Goal: Information Seeking & Learning: Learn about a topic

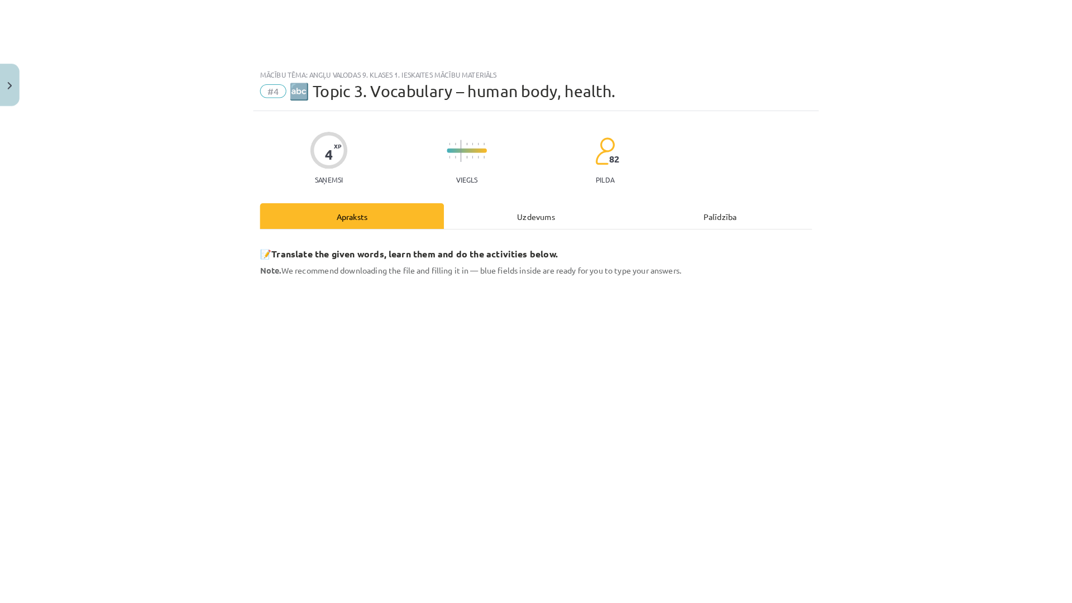
scroll to position [56, 0]
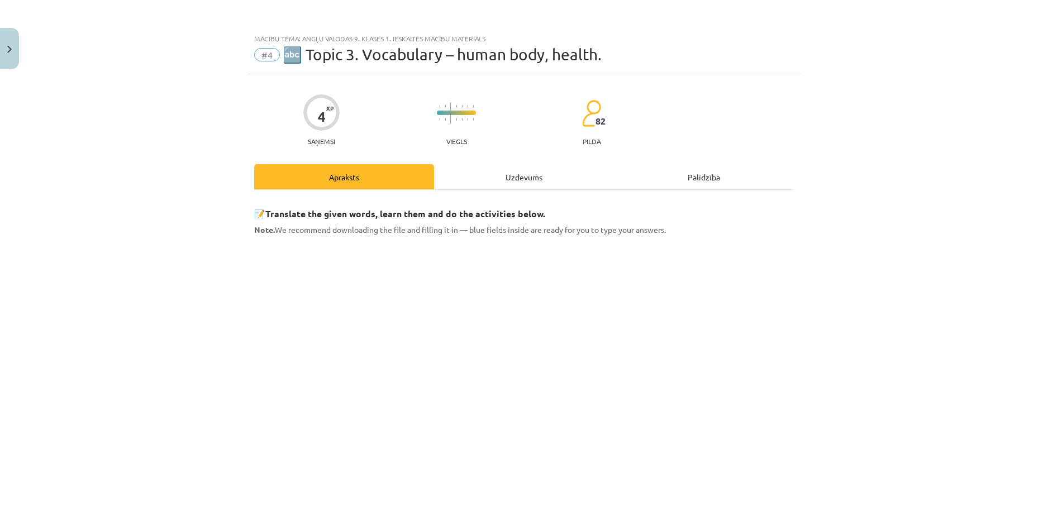
click at [968, 462] on div "Mācību tēma: Angļu valodas 9. klases 1. ieskaites mācību materiāls #4 🔤 Topic 3…" at bounding box center [524, 260] width 1048 height 521
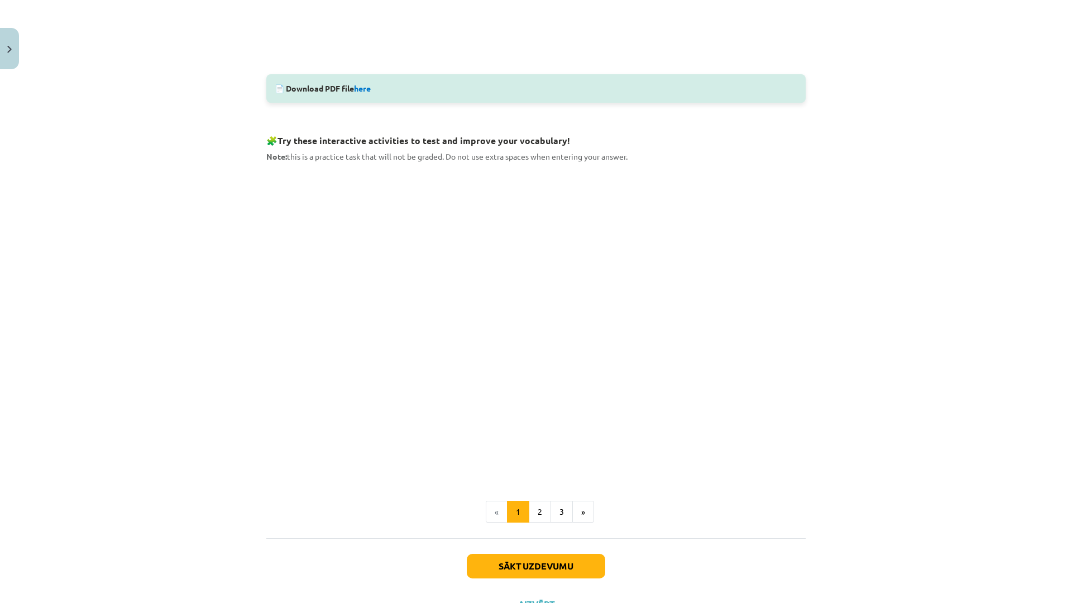
scroll to position [543, 0]
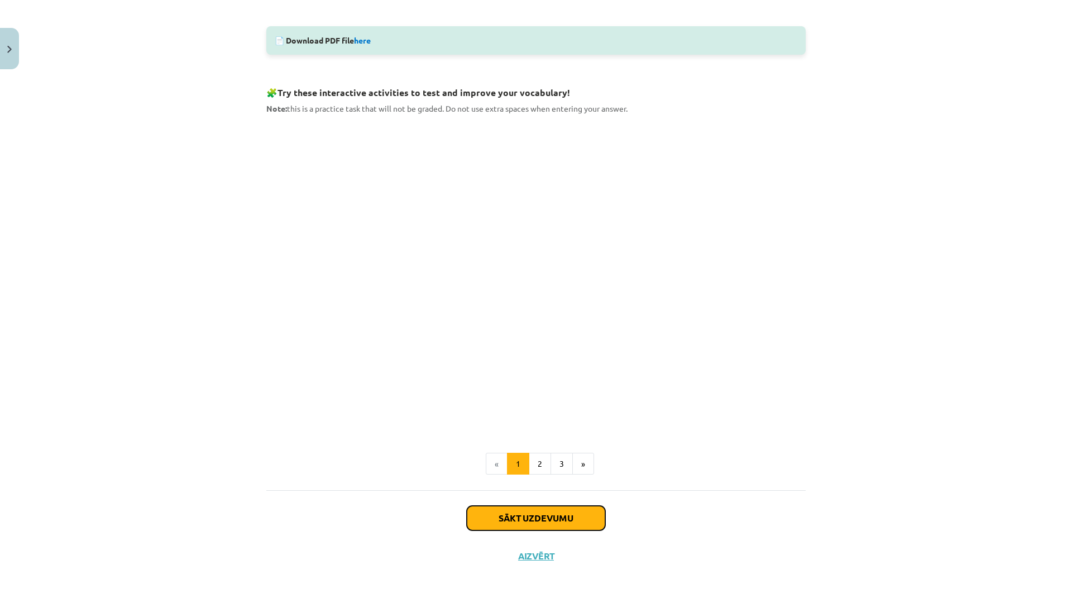
click at [570, 520] on button "Sākt uzdevumu" at bounding box center [536, 518] width 138 height 25
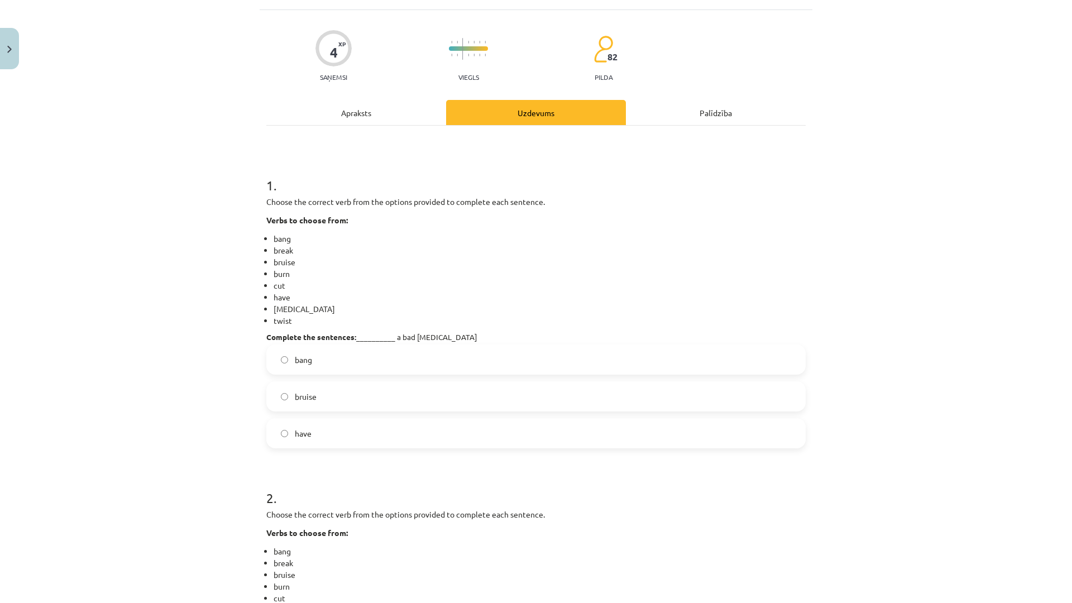
scroll to position [84, 0]
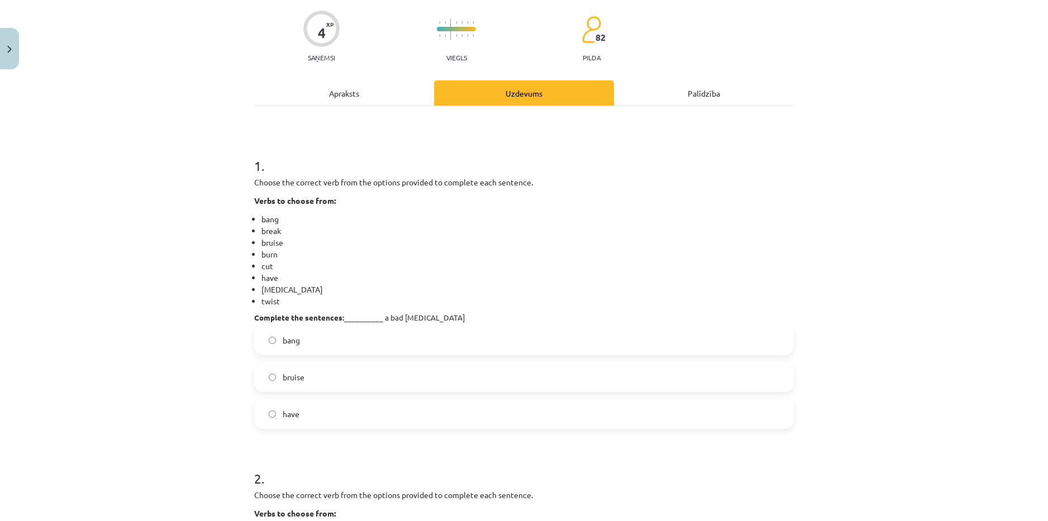
click at [104, 238] on div "Mācību tēma: Angļu valodas 9. klases 1. ieskaites mācību materiāls #4 🔤 Topic 3…" at bounding box center [524, 260] width 1048 height 521
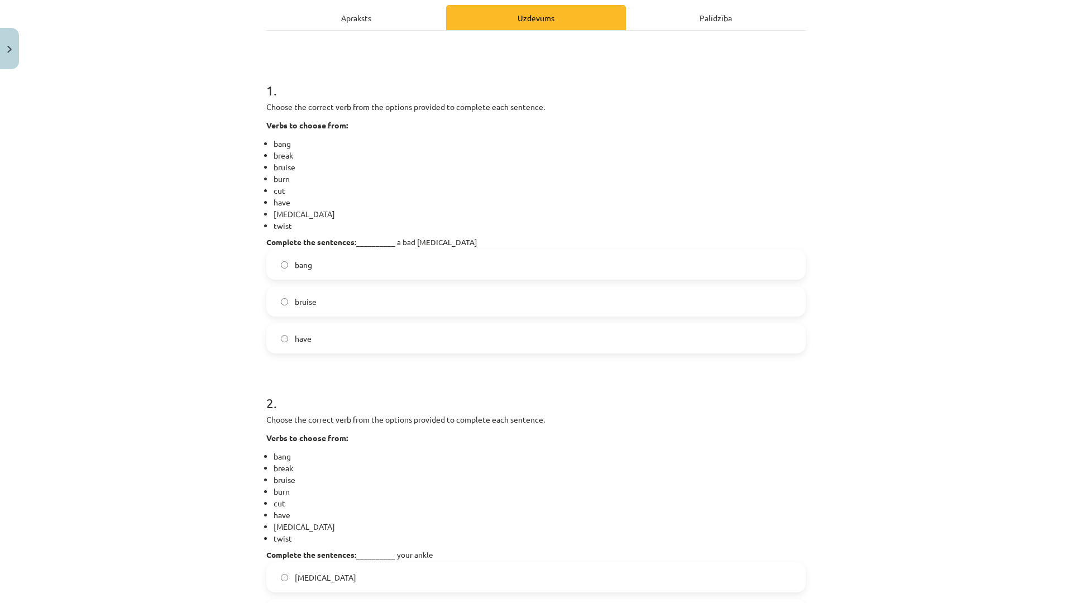
scroll to position [140, 0]
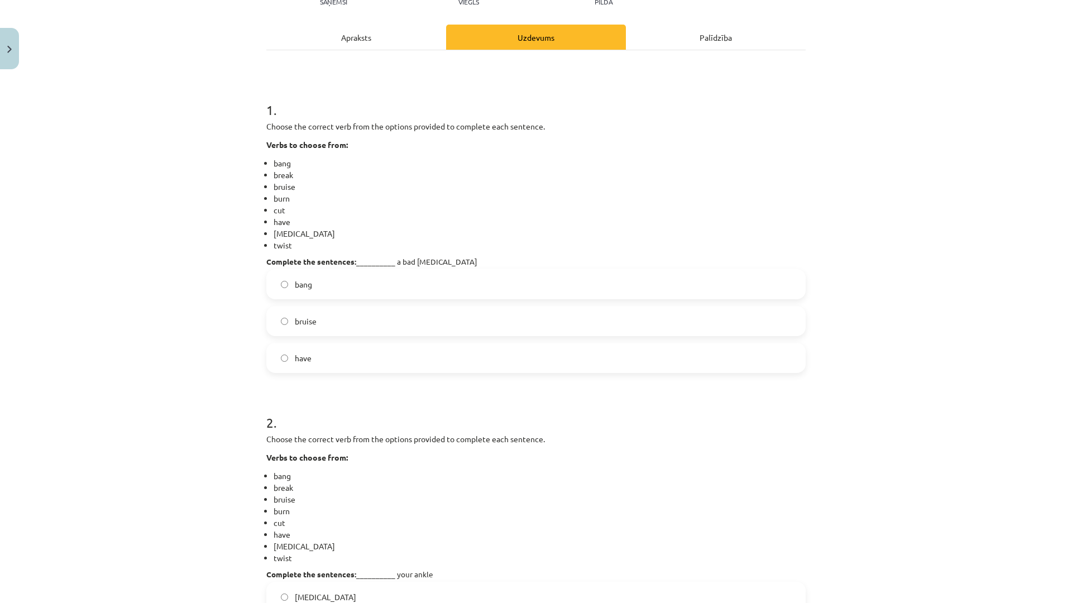
click at [337, 354] on label "have" at bounding box center [535, 358] width 537 height 28
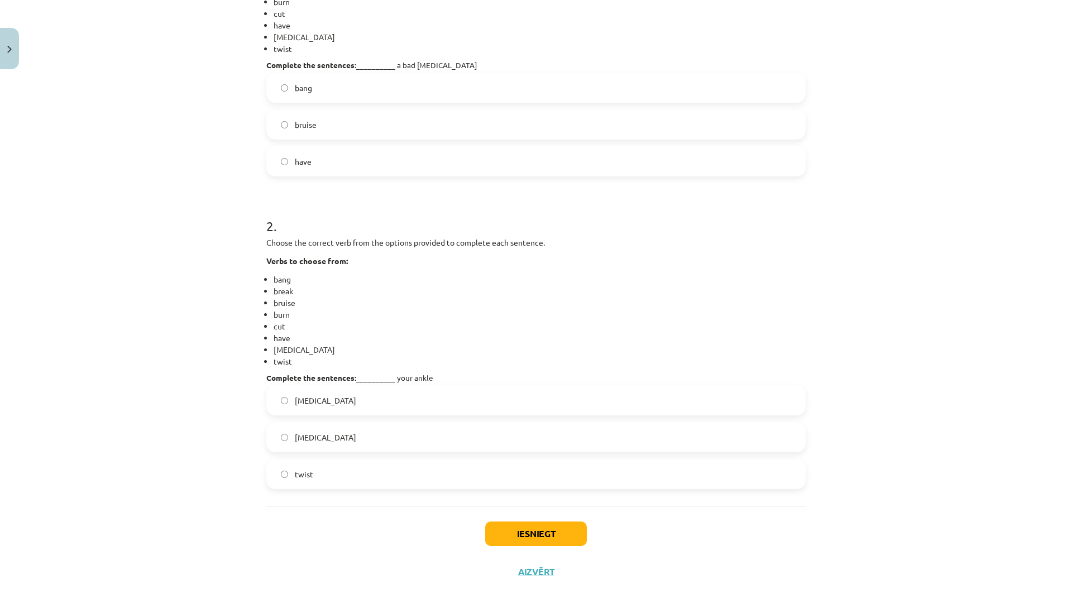
scroll to position [352, 0]
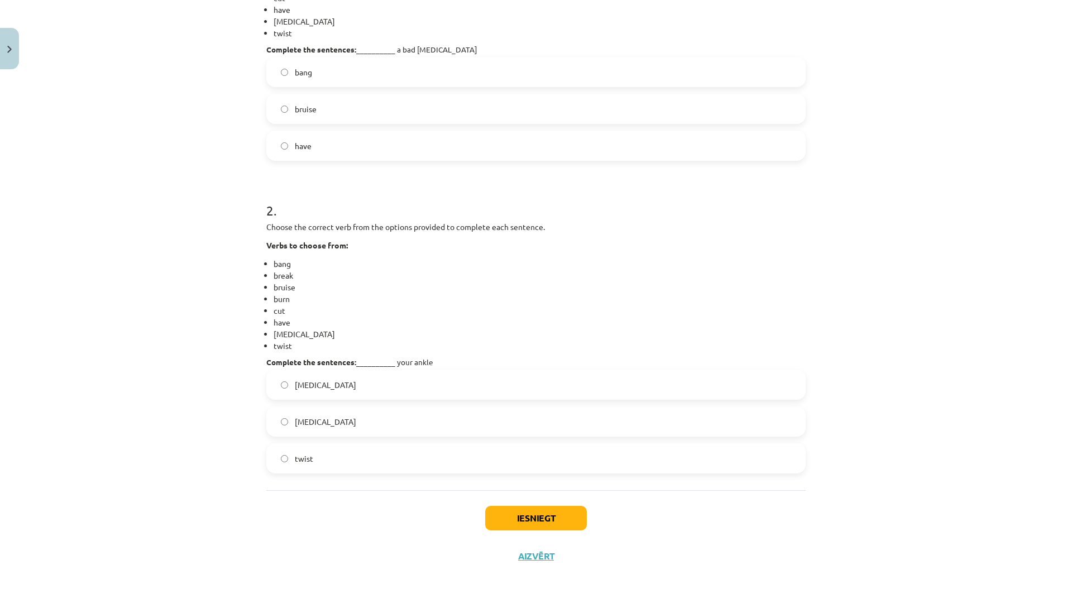
click at [291, 412] on label "[MEDICAL_DATA]" at bounding box center [535, 422] width 537 height 28
click at [552, 510] on button "Iesniegt" at bounding box center [536, 518] width 102 height 25
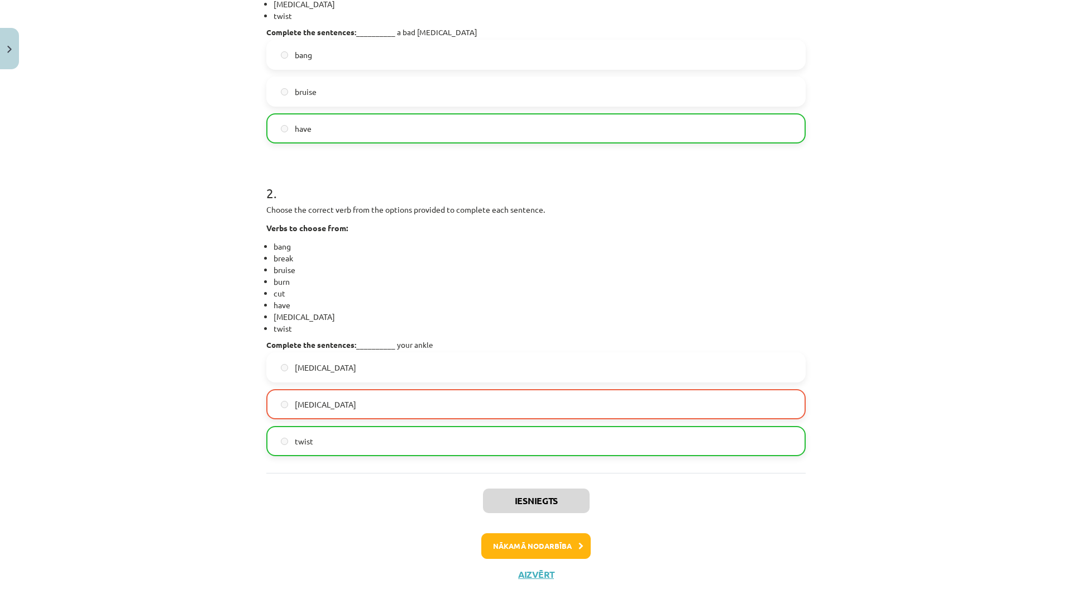
scroll to position [388, 0]
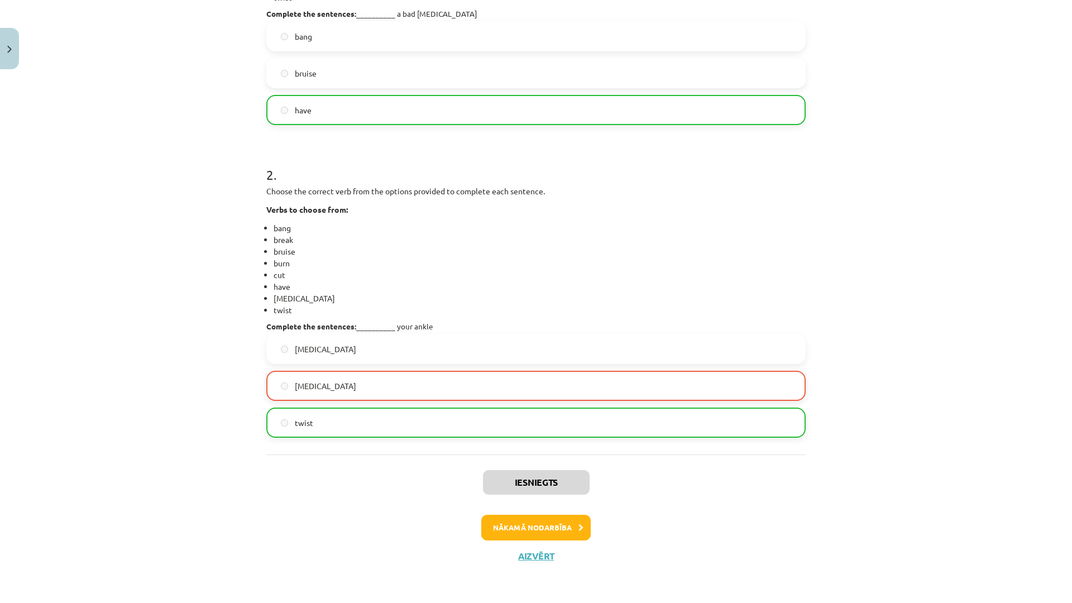
click at [577, 510] on div "Iesniegts Nākamā nodarbība Aizvērt" at bounding box center [535, 512] width 539 height 114
click at [570, 520] on button "Nākamā nodarbība" at bounding box center [535, 528] width 109 height 26
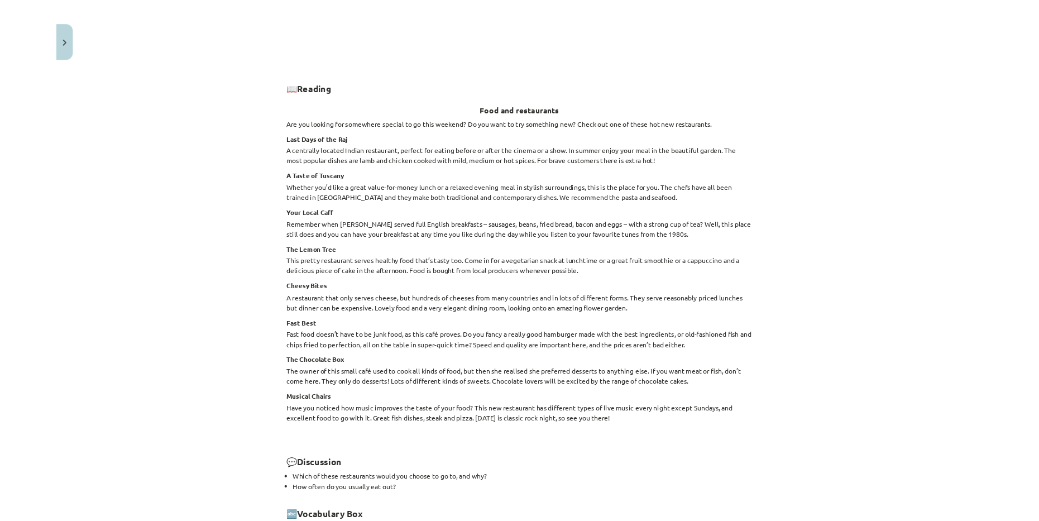
scroll to position [1165, 0]
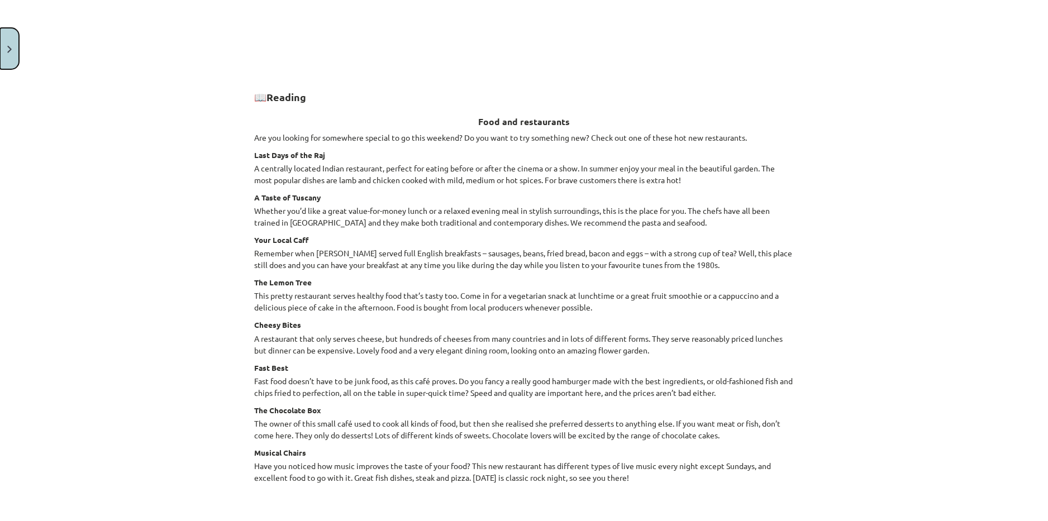
click at [11, 54] on button "Close" at bounding box center [9, 48] width 19 height 41
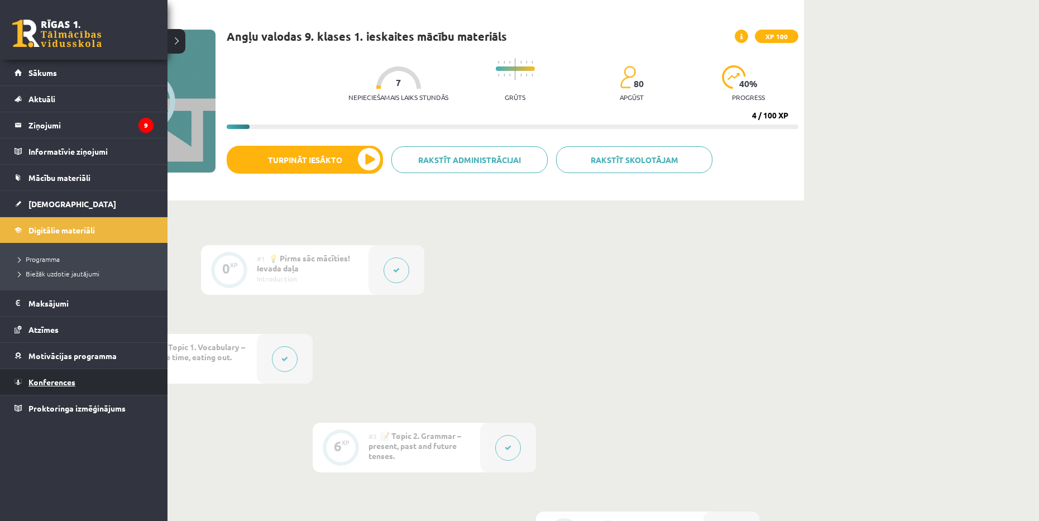
click at [39, 384] on span "Konferences" at bounding box center [51, 382] width 47 height 10
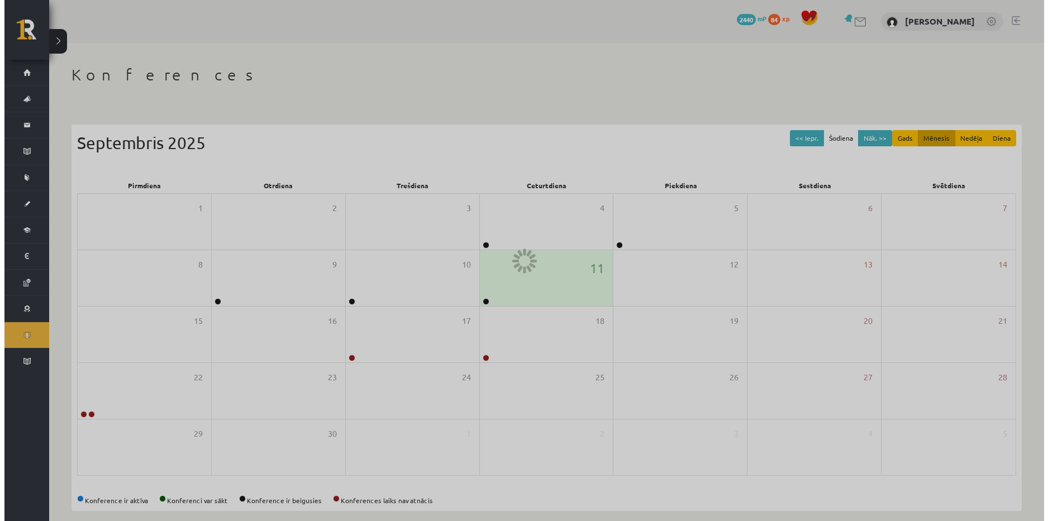
scroll to position [13, 0]
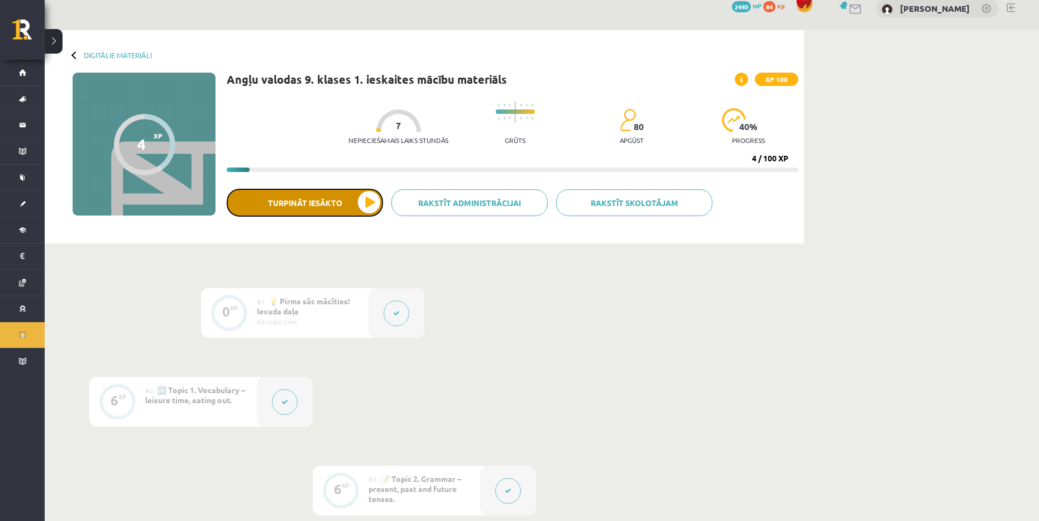
click at [305, 208] on button "Turpināt iesākto" at bounding box center [305, 203] width 156 height 28
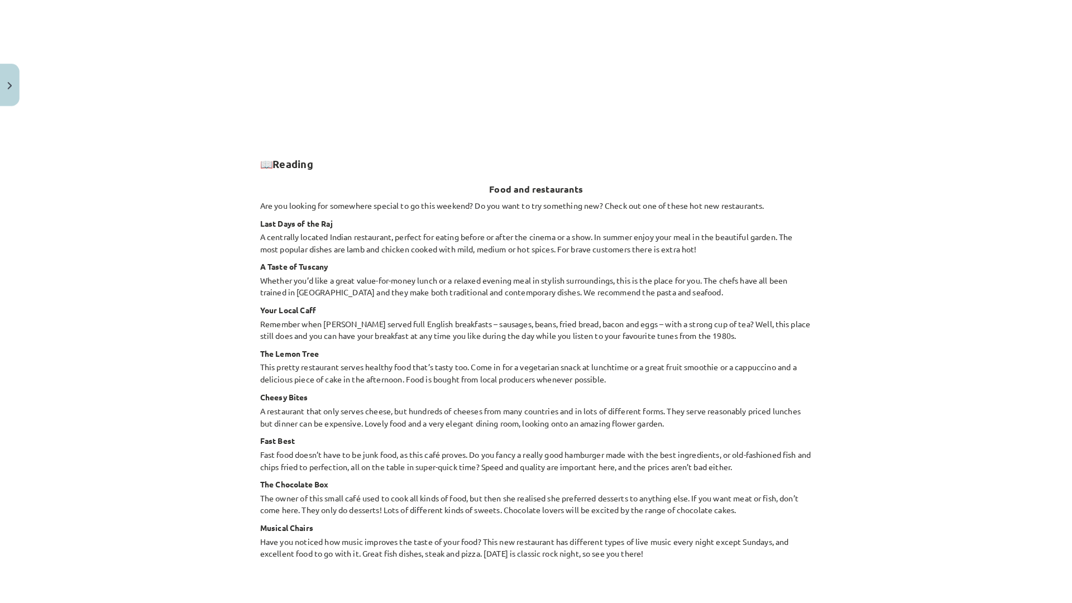
scroll to position [1117, 0]
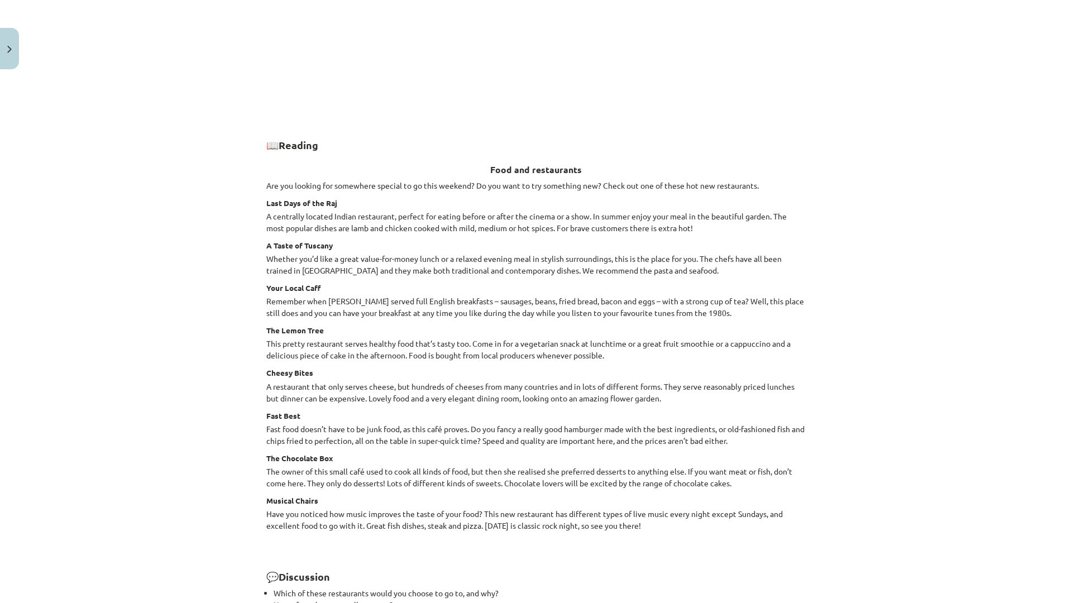
click at [855, 259] on div "Mācību tēma: Angļu valodas 9. klases 1. ieskaites mācību materiāls #5 📖 Topic 4…" at bounding box center [536, 301] width 1072 height 603
drag, startPoint x: 340, startPoint y: 597, endPoint x: 758, endPoint y: 450, distance: 443.5
drag, startPoint x: 947, startPoint y: 275, endPoint x: 926, endPoint y: 282, distance: 21.7
click at [926, 282] on div "Mācību tēma: Angļu valodas 9. klases 1. ieskaites mācību materiāls #5 📖 Topic 4…" at bounding box center [536, 301] width 1072 height 603
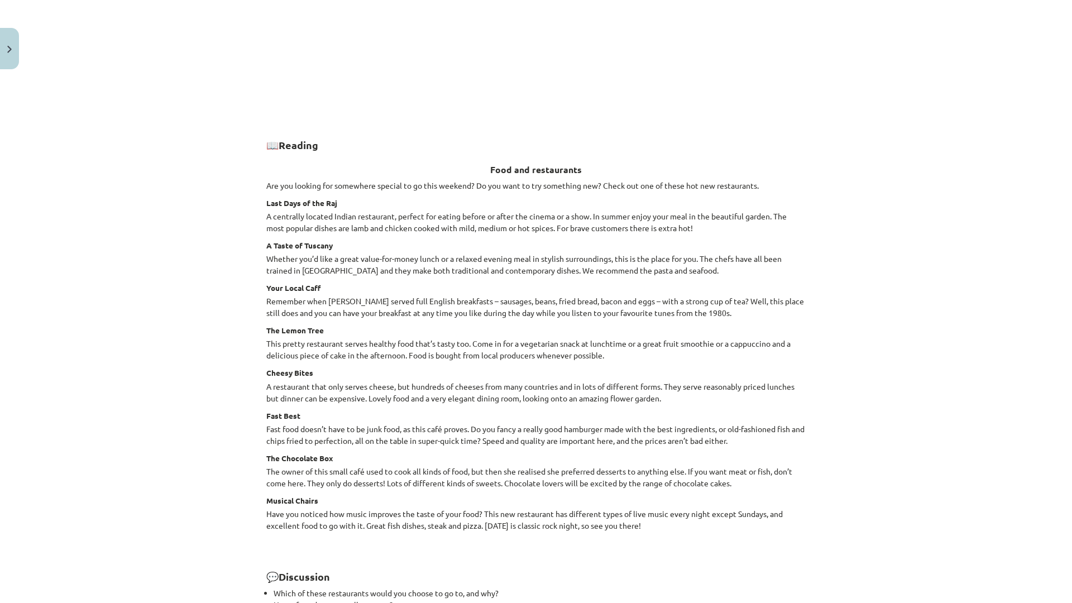
click at [867, 415] on div "Mācību tēma: Angļu valodas 9. klases 1. ieskaites mācību materiāls #5 📖 Topic 4…" at bounding box center [536, 301] width 1072 height 603
click at [908, 371] on div "Mācību tēma: Angļu valodas 9. klases 1. ieskaites mācību materiāls #5 📖 Topic 4…" at bounding box center [536, 301] width 1072 height 603
click at [0, 298] on div "Mācību tēma: Angļu valodas 9. klases 1. ieskaites mācību materiāls #5 📖 Topic 4…" at bounding box center [536, 301] width 1072 height 603
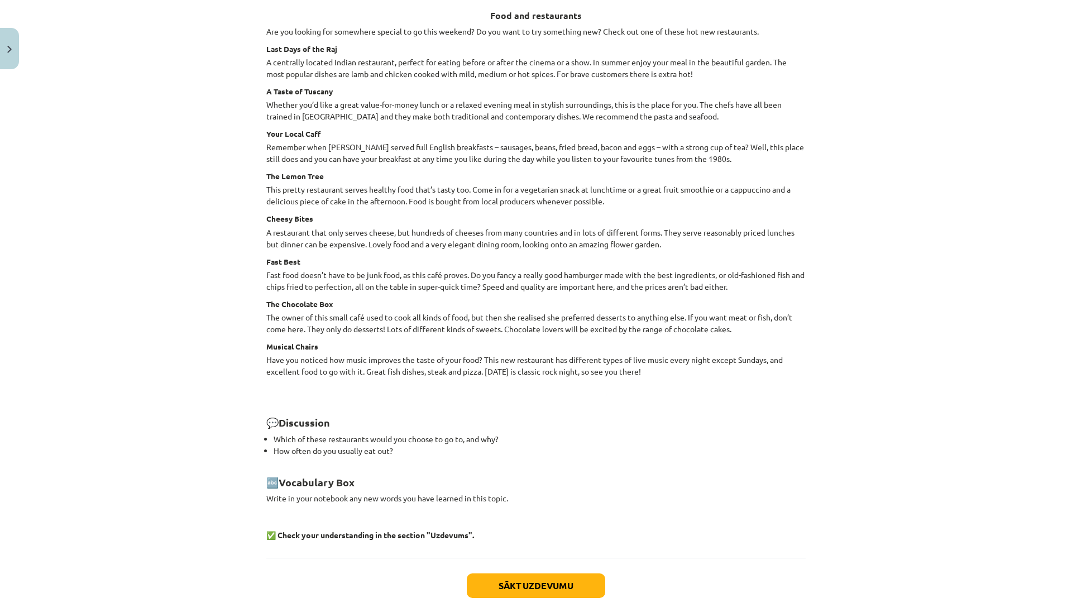
scroll to position [1339, 0]
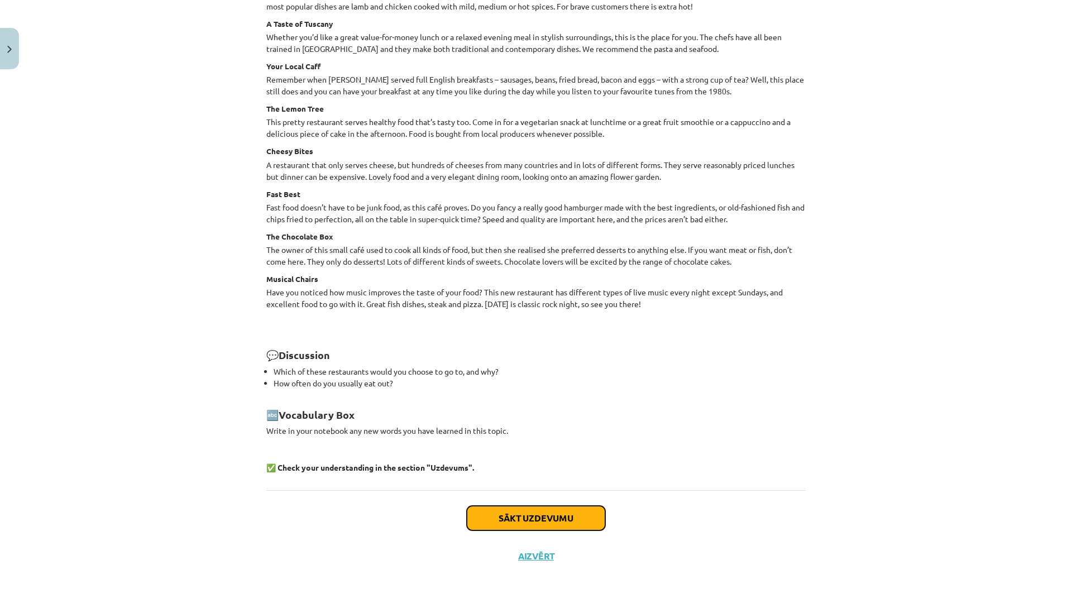
click at [580, 515] on button "Sākt uzdevumu" at bounding box center [536, 518] width 138 height 25
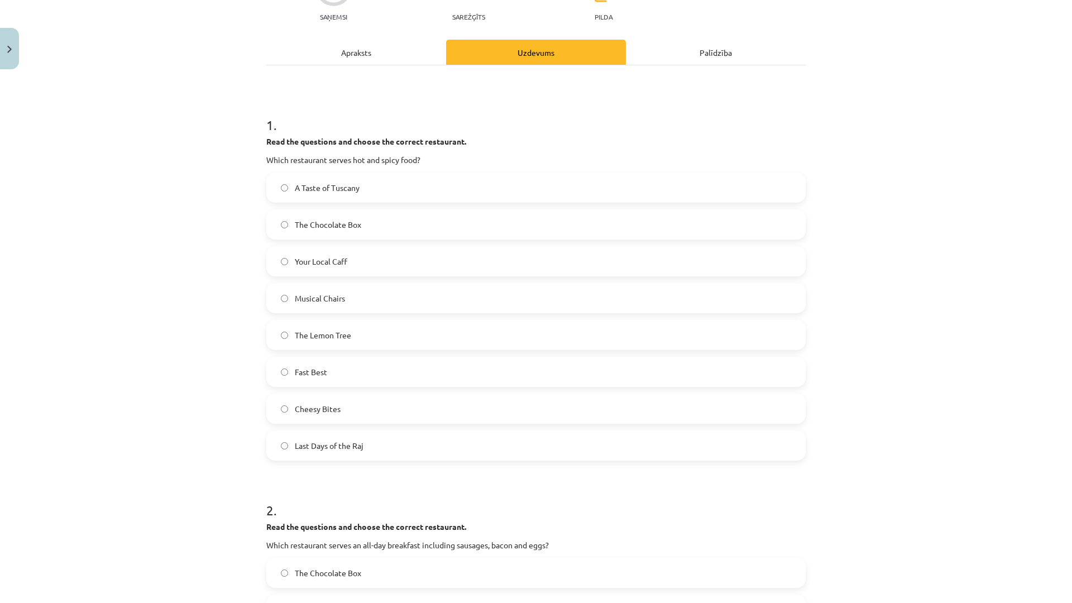
scroll to position [140, 0]
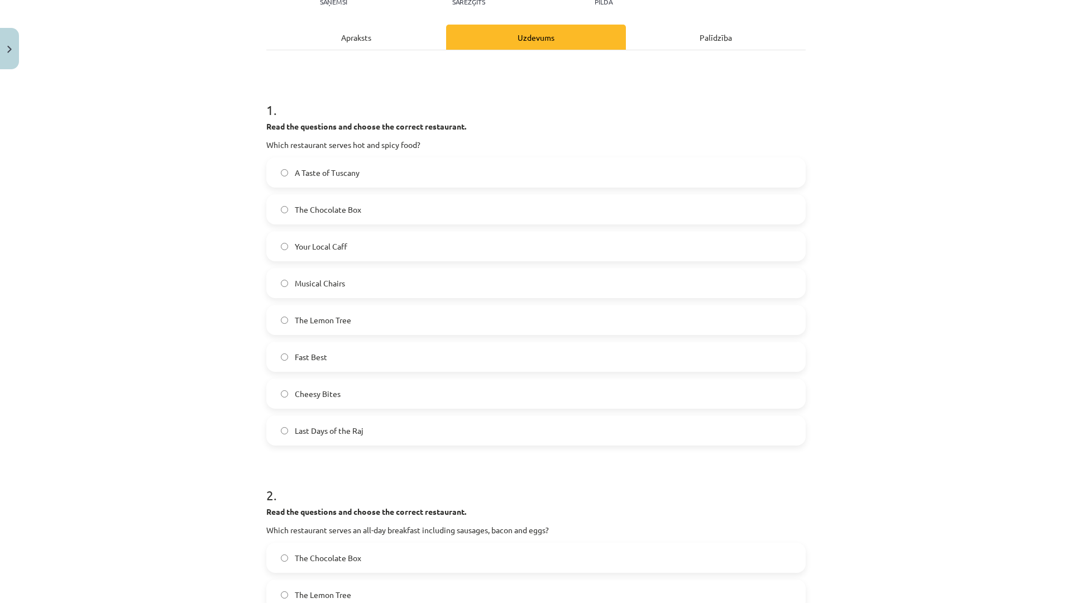
click at [377, 44] on div "Apraksts" at bounding box center [356, 37] width 180 height 25
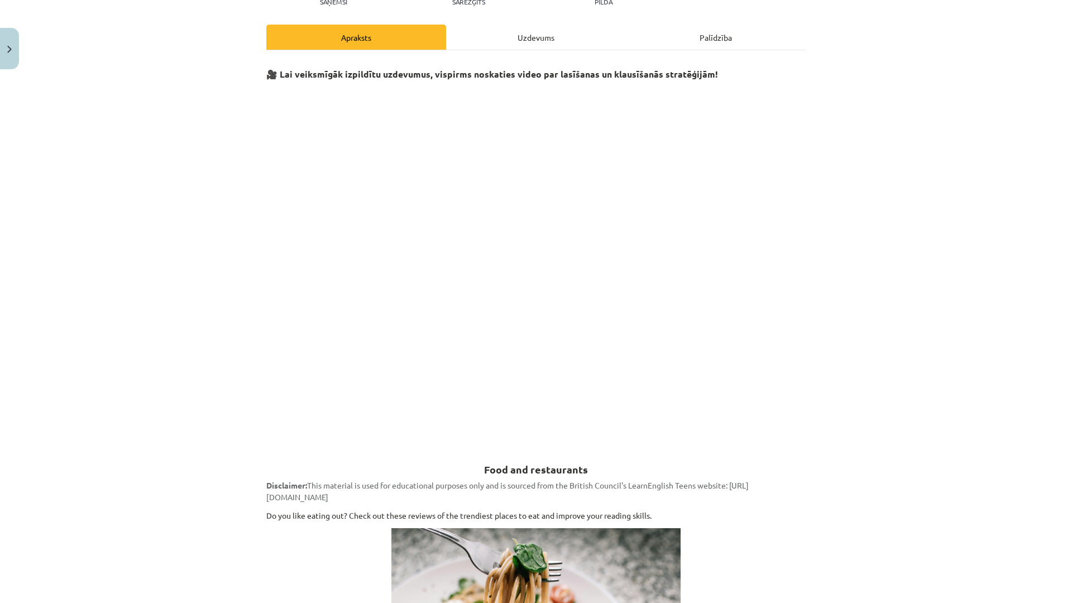
click at [926, 253] on div "Mācību tēma: Angļu valodas 9. klases 1. ieskaites mācību materiāls #5 📖 Topic 4…" at bounding box center [536, 301] width 1072 height 603
click at [858, 223] on div "Mācību tēma: Angļu valodas 9. klases 1. ieskaites mācību materiāls #5 📖 Topic 4…" at bounding box center [536, 301] width 1072 height 603
